Goal: Information Seeking & Learning: Learn about a topic

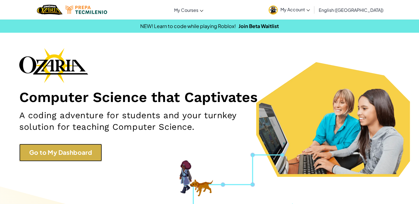
click at [58, 145] on link "Go to My Dashboard" at bounding box center [60, 152] width 83 height 17
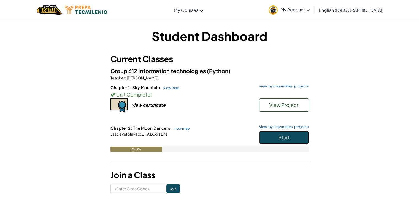
click at [292, 142] on button "Start" at bounding box center [284, 137] width 50 height 13
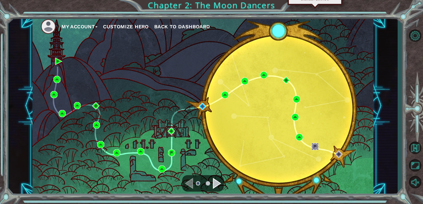
click at [312, 148] on img at bounding box center [315, 146] width 7 height 7
click at [315, 148] on img at bounding box center [315, 146] width 7 height 7
click at [219, 185] on div "Navigate to the next page" at bounding box center [217, 183] width 8 height 11
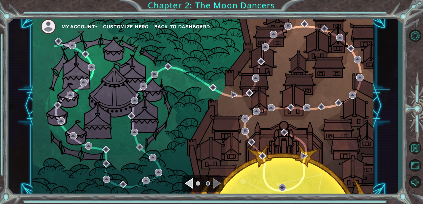
click at [192, 184] on div "Navigate to the previous page" at bounding box center [189, 183] width 8 height 11
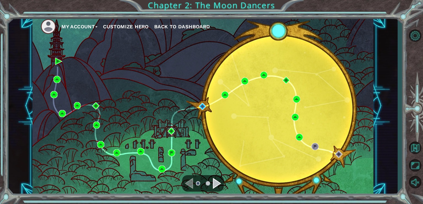
drag, startPoint x: 326, startPoint y: 3, endPoint x: 232, endPoint y: 35, distance: 99.6
click at [232, 35] on div "My Account Customize Hero Back to Dashboard" at bounding box center [203, 106] width 341 height 180
drag, startPoint x: 232, startPoint y: 35, endPoint x: 265, endPoint y: 39, distance: 33.3
click at [265, 39] on div "My Account Customize Hero Back to Dashboard" at bounding box center [203, 106] width 341 height 180
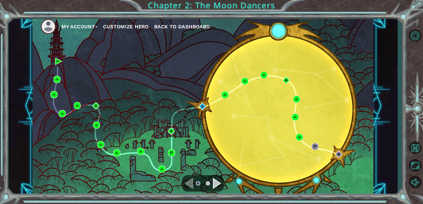
click at [265, 39] on div "My Account Customize Hero Back to Dashboard" at bounding box center [203, 106] width 341 height 180
click at [360, 35] on div "My Account Customize Hero Back to Dashboard" at bounding box center [203, 106] width 341 height 180
click at [407, 42] on div "My Account Customize Hero Back to Dashboard Chapter 2: The Moon Dancers" at bounding box center [211, 102] width 423 height 204
click at [407, 40] on button "Level Options" at bounding box center [415, 35] width 16 height 15
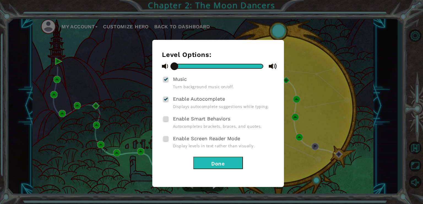
click at [340, 183] on div "Level Options: Music Turn background music on/off. Enable Autocomplete Displays…" at bounding box center [211, 102] width 423 height 204
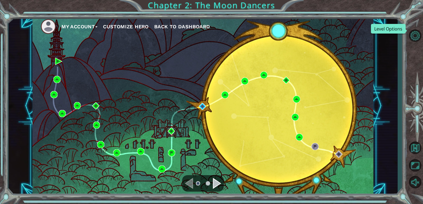
click at [407, 28] on button "Level Options" at bounding box center [415, 35] width 16 height 15
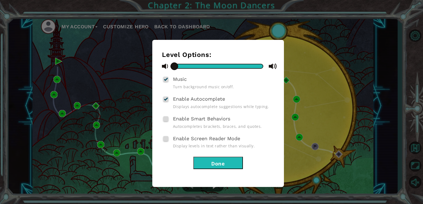
click at [217, 158] on button "Done" at bounding box center [218, 163] width 50 height 12
